Goal: Task Accomplishment & Management: Manage account settings

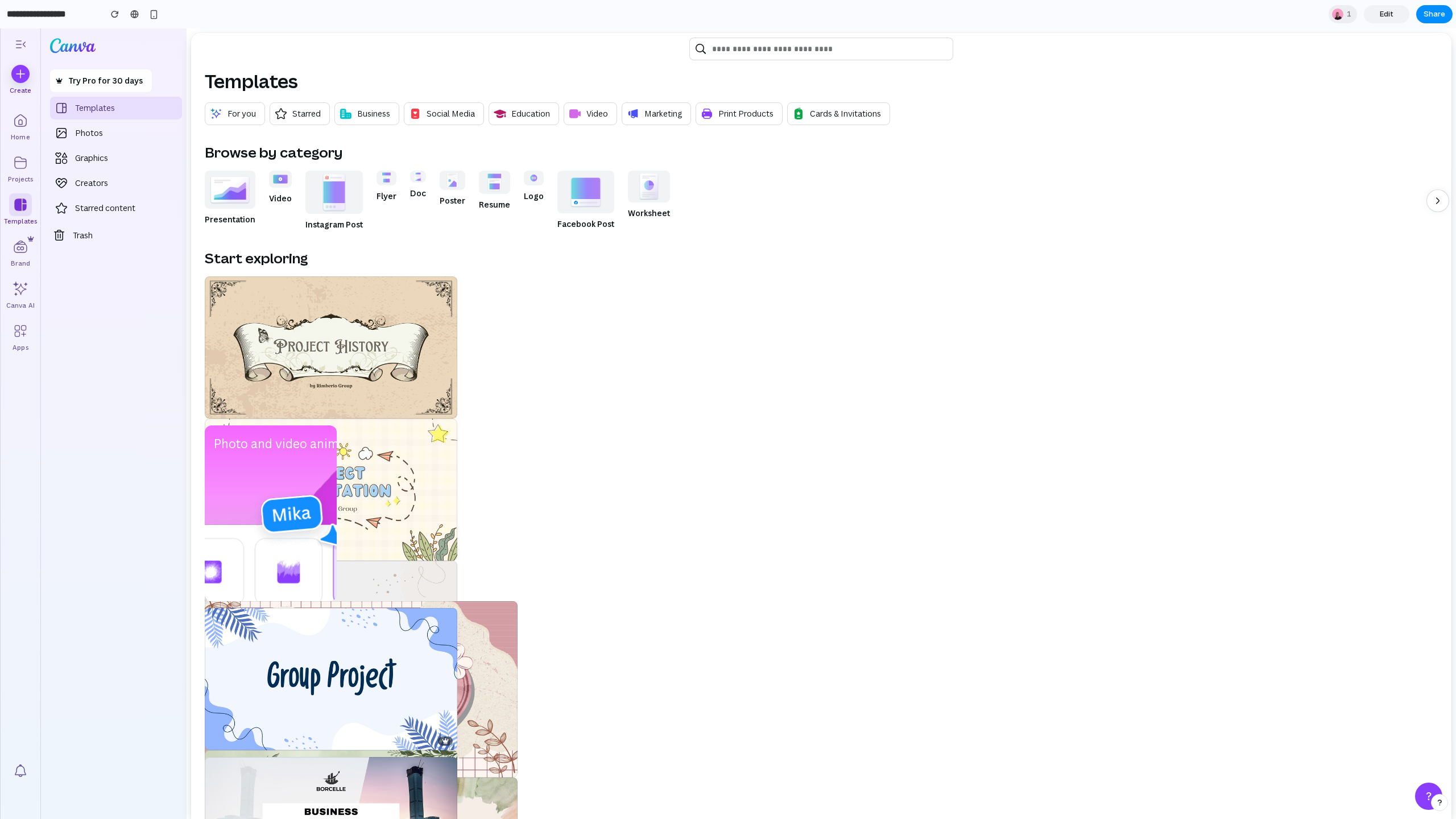
click at [1398, 11] on link "Edit" at bounding box center [1387, 14] width 45 height 18
